Goal: Check status

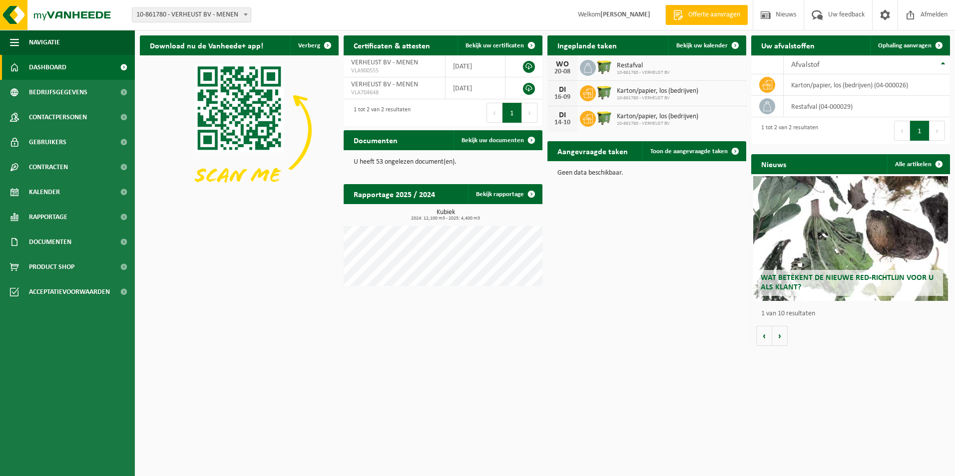
click at [695, 70] on div "[DATE] Restafval 10-861780 - VERHEUST BV" at bounding box center [646, 67] width 199 height 25
click at [709, 44] on span "Bekijk uw kalender" at bounding box center [701, 45] width 51 height 6
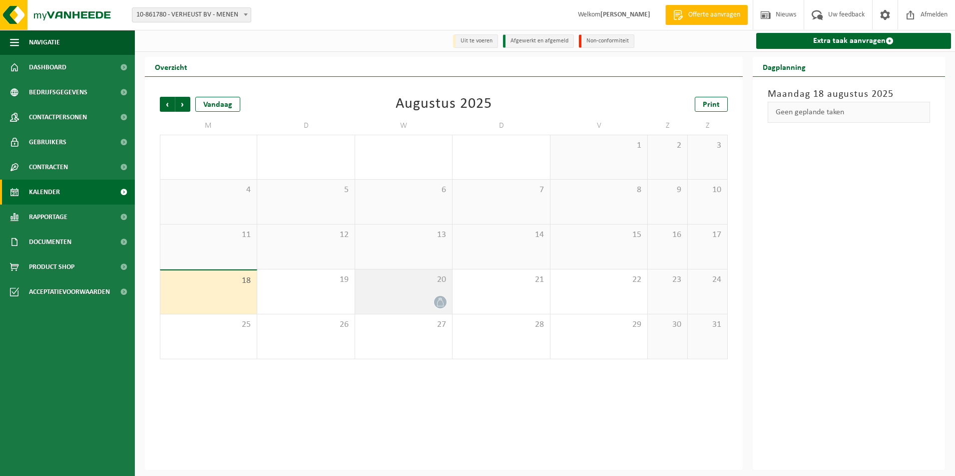
click at [364, 284] on span "20" at bounding box center [403, 280] width 87 height 11
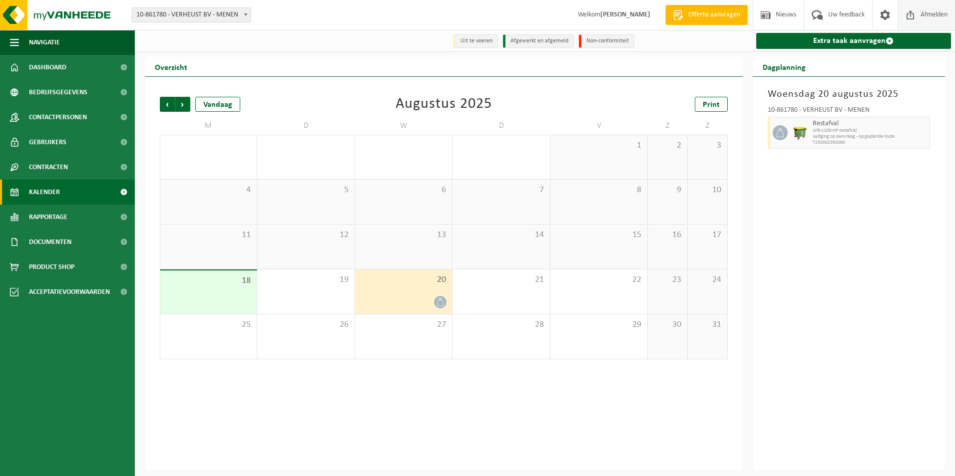
click at [934, 13] on span "Afmelden" at bounding box center [934, 14] width 32 height 29
